Goal: Task Accomplishment & Management: Use online tool/utility

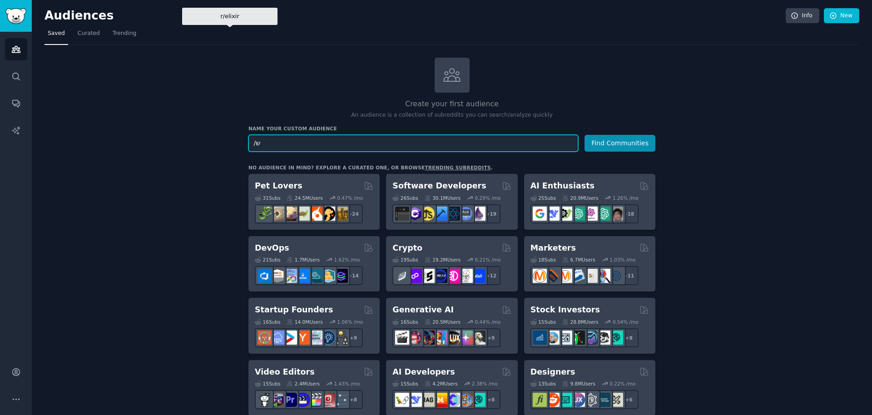
type input "/"
type input "qa"
click at [585, 135] on button "Find Communities" at bounding box center [620, 143] width 71 height 17
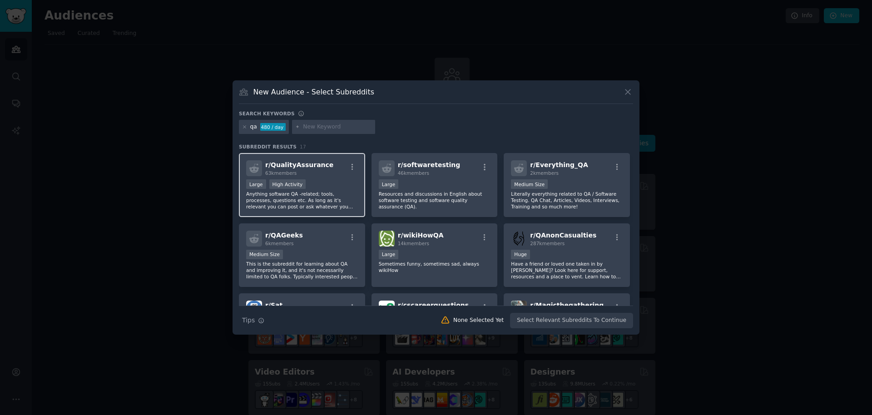
click at [336, 198] on p "Anything software QA -related; tools, processes, questions etc. As long as it's…" at bounding box center [302, 200] width 112 height 19
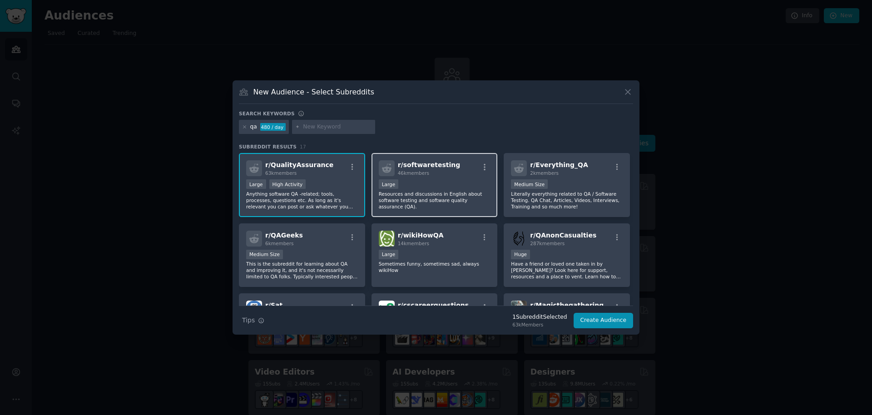
click at [436, 195] on p "Resources and discussions in English about software testing and software qualit…" at bounding box center [435, 200] width 112 height 19
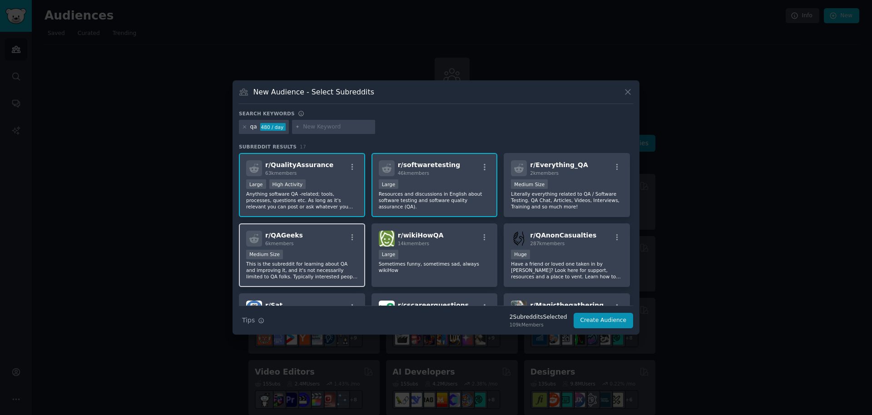
click at [337, 239] on div "r/ QAGeeks 6k members" at bounding box center [302, 239] width 112 height 16
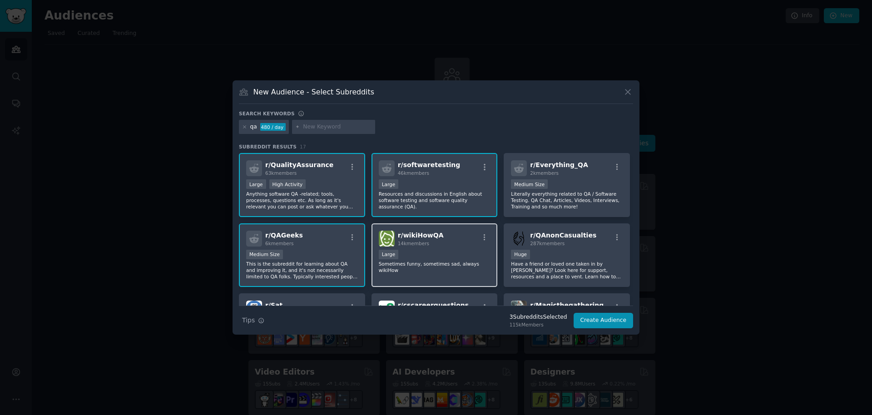
click at [409, 243] on span "14k members" at bounding box center [413, 243] width 31 height 5
click at [572, 194] on p "Literally everything related to QA / Software Testing. QA Chat, Articles, Video…" at bounding box center [567, 200] width 112 height 19
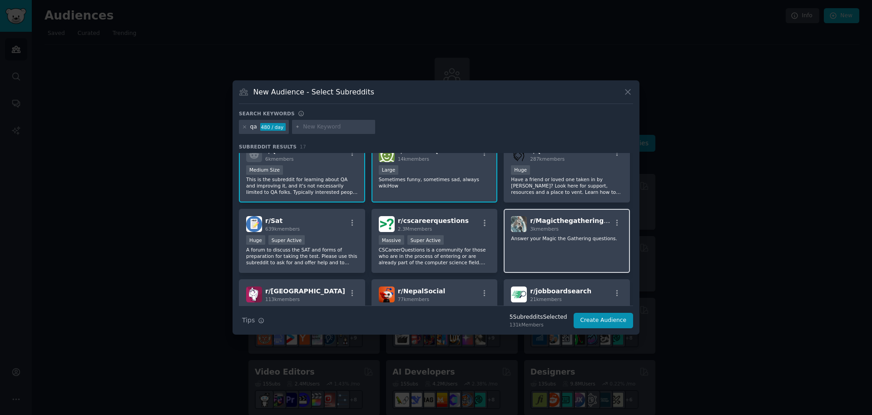
scroll to position [85, 0]
click at [594, 318] on button "Create Audience" at bounding box center [604, 320] width 60 height 15
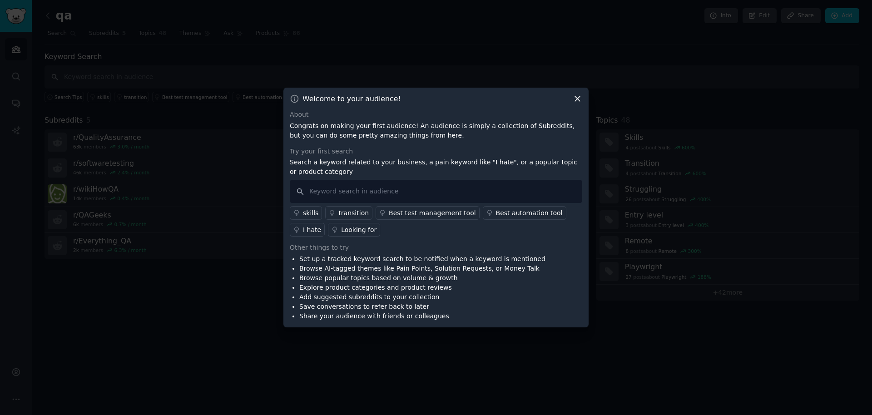
click at [578, 100] on icon at bounding box center [577, 99] width 5 height 5
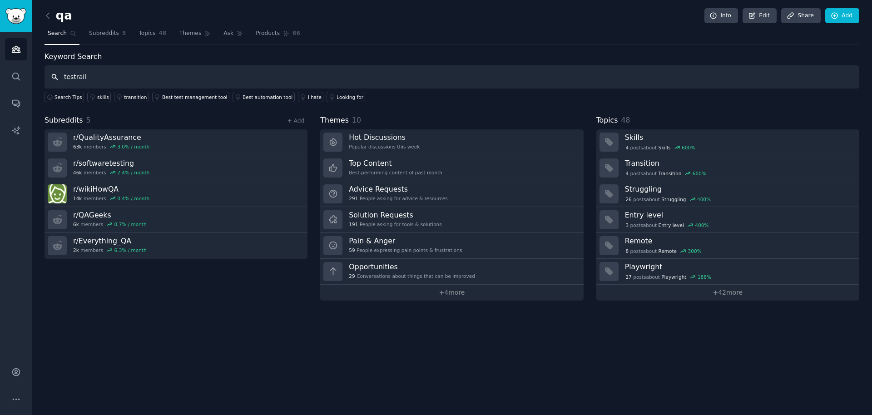
type input "testrail"
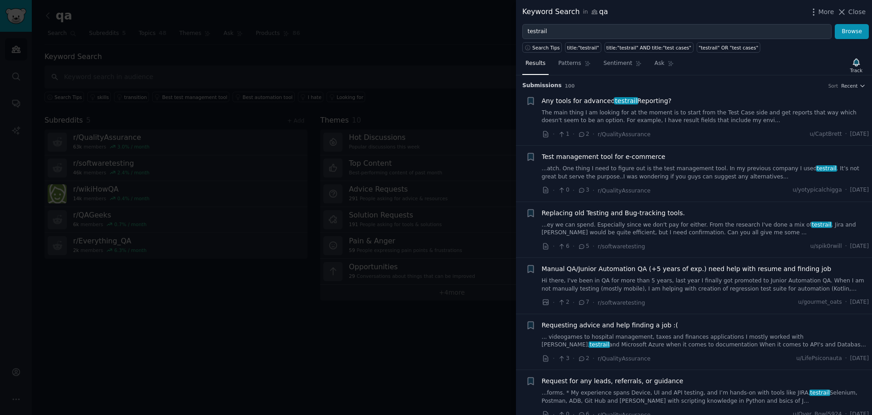
click at [645, 115] on link "The main thing I am looking for at the moment is to start from the Test Case si…" at bounding box center [706, 117] width 328 height 16
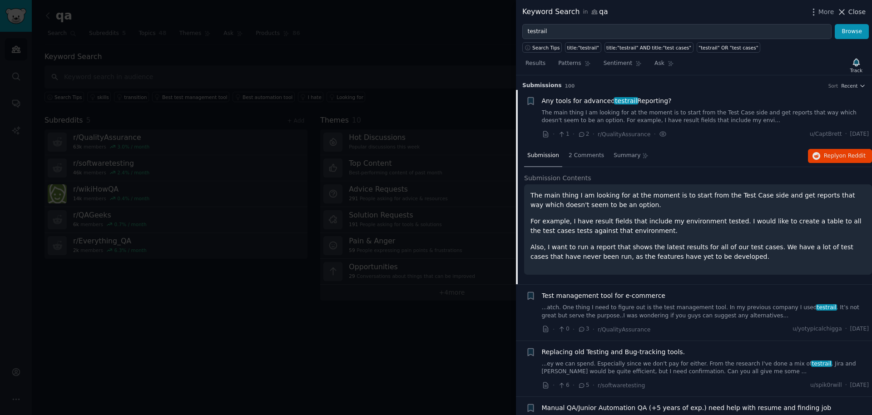
click at [845, 13] on icon at bounding box center [842, 12] width 10 height 10
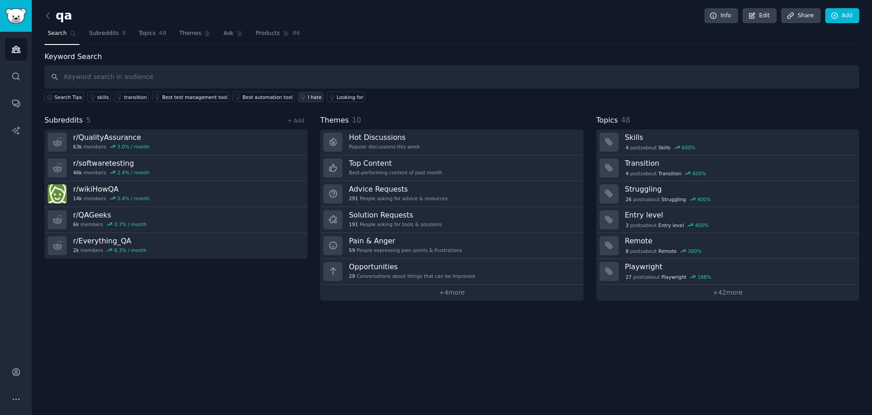
click at [300, 95] on icon at bounding box center [303, 97] width 6 height 6
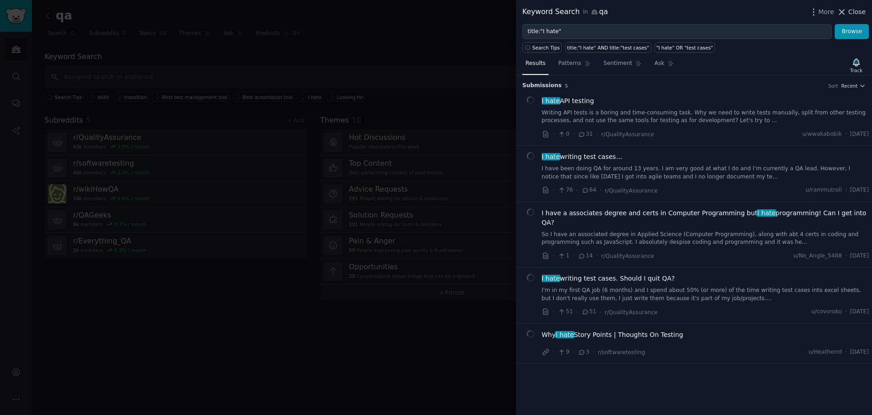
click at [852, 10] on span "Close" at bounding box center [857, 12] width 17 height 10
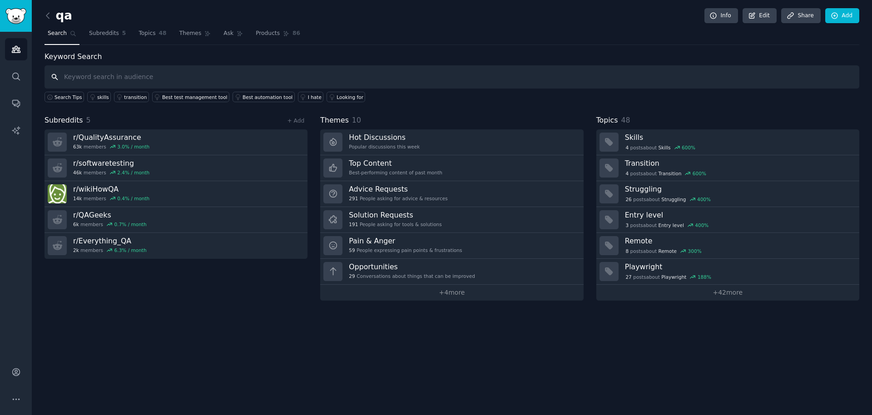
click at [156, 83] on input "text" at bounding box center [452, 76] width 815 height 23
click at [220, 38] on link "Ask" at bounding box center [233, 35] width 26 height 19
